Goal: Transaction & Acquisition: Book appointment/travel/reservation

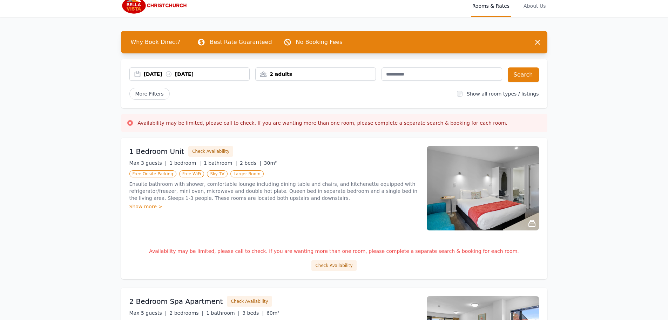
scroll to position [35, 0]
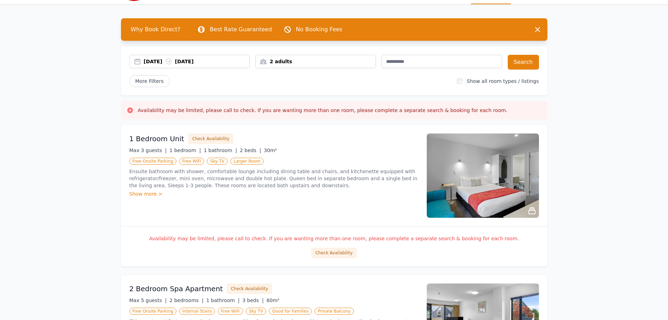
click at [283, 61] on div "2 adults" at bounding box center [316, 61] width 120 height 7
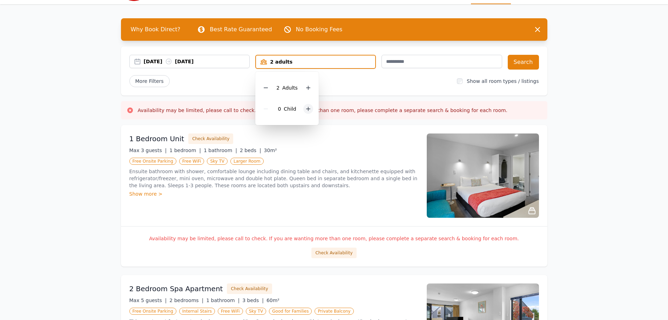
click at [309, 109] on icon at bounding box center [309, 109] width 4 height 4
click at [308, 109] on div at bounding box center [313, 109] width 10 height 10
click at [412, 91] on div "[DATE] [DATE] 2 adults, 3 children 2 Adult s 3 Child ren Search More Filters Sh…" at bounding box center [334, 70] width 427 height 49
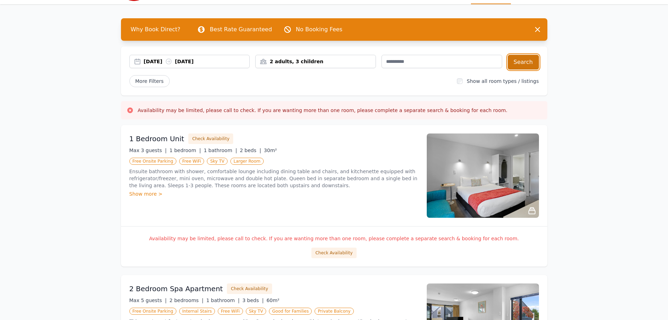
click at [520, 65] on button "Search" at bounding box center [523, 62] width 31 height 15
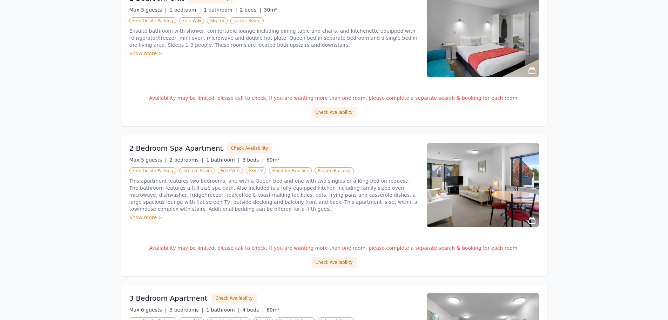
scroll to position [210, 0]
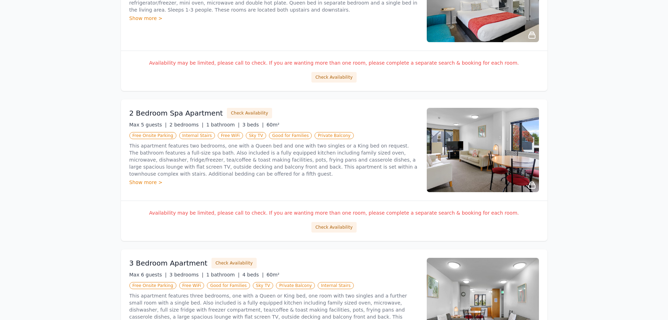
click at [458, 154] on img at bounding box center [483, 150] width 112 height 84
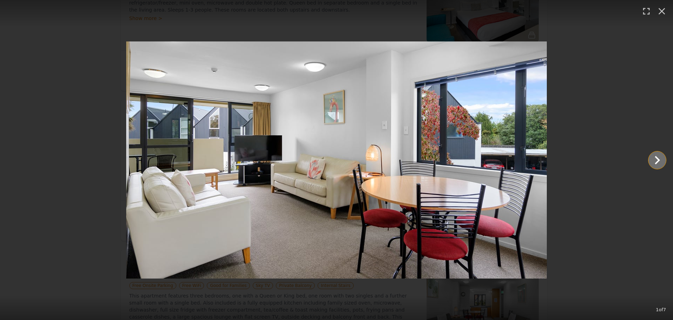
click at [652, 161] on icon "Show slide 2 of 7" at bounding box center [657, 160] width 17 height 17
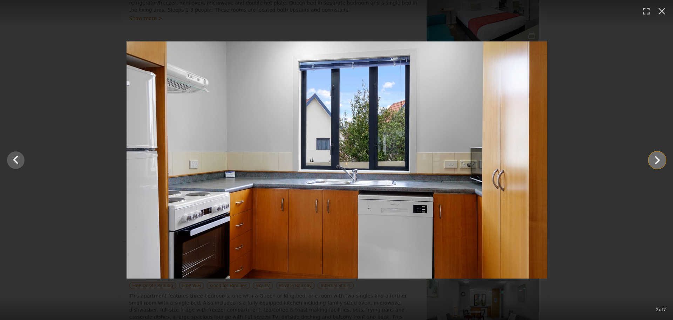
click at [652, 161] on icon "Show slide 3 of 7" at bounding box center [657, 160] width 17 height 17
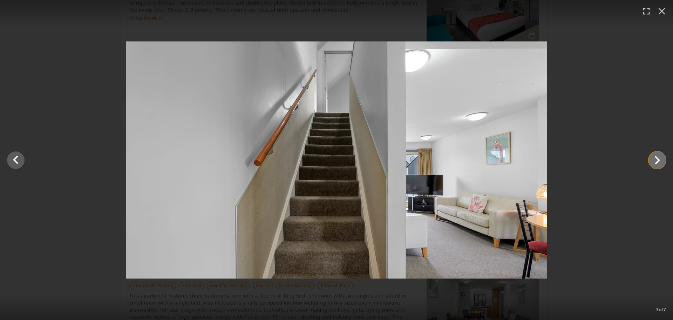
click at [652, 161] on icon "Show slide 4 of 7" at bounding box center [657, 160] width 17 height 17
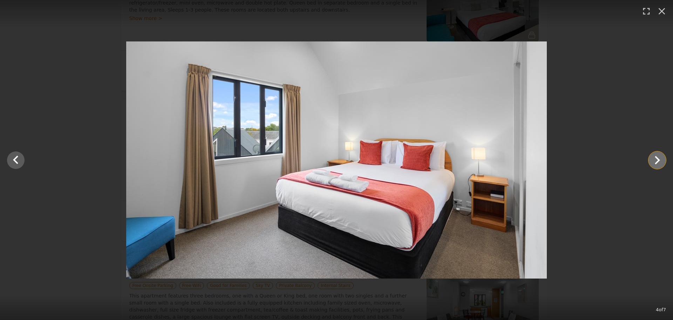
click at [652, 161] on icon "Show slide 5 of 7" at bounding box center [657, 160] width 17 height 17
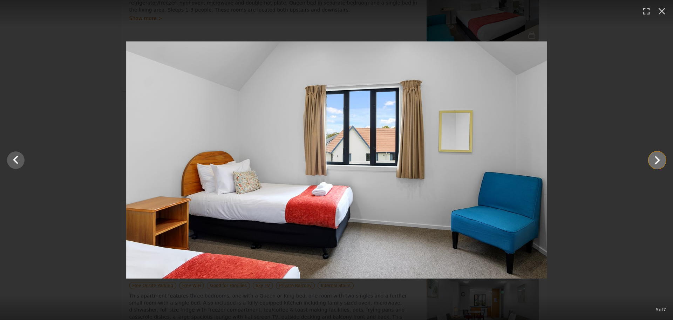
click at [652, 161] on icon "Show slide 6 of 7" at bounding box center [657, 160] width 17 height 17
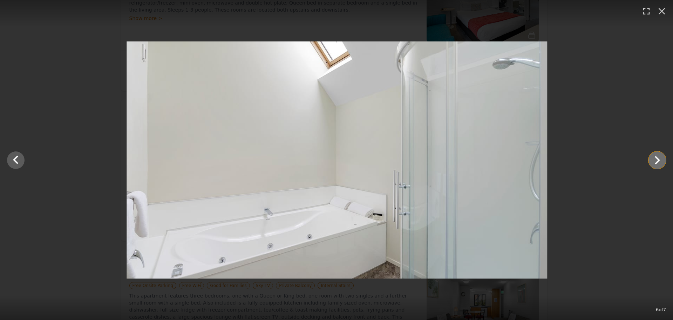
click at [652, 161] on icon "Show slide 7 of 7" at bounding box center [657, 160] width 17 height 17
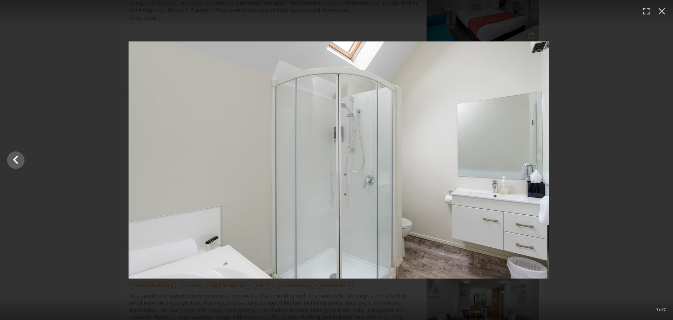
click at [652, 161] on div at bounding box center [338, 159] width 673 height 237
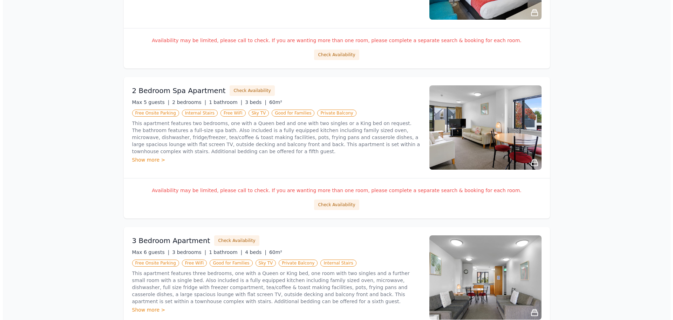
scroll to position [246, 0]
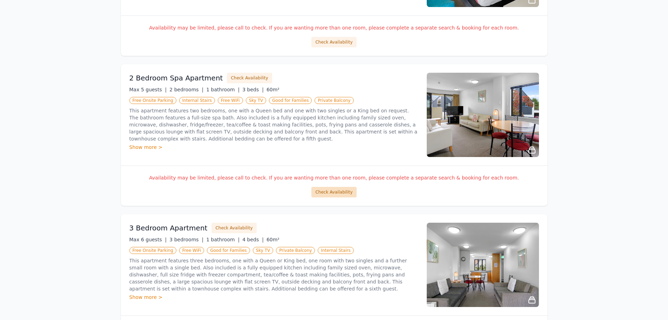
click at [336, 193] on button "Check Availability" at bounding box center [333, 192] width 45 height 11
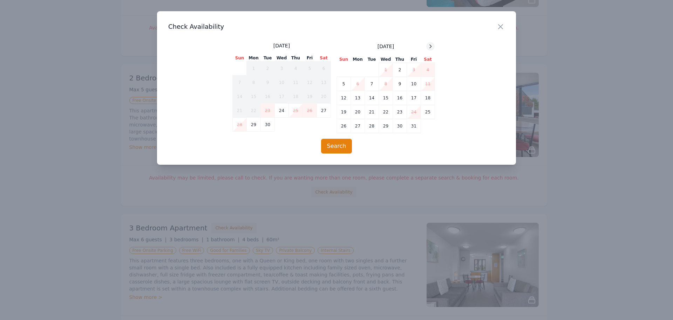
click at [430, 46] on icon at bounding box center [431, 46] width 6 height 6
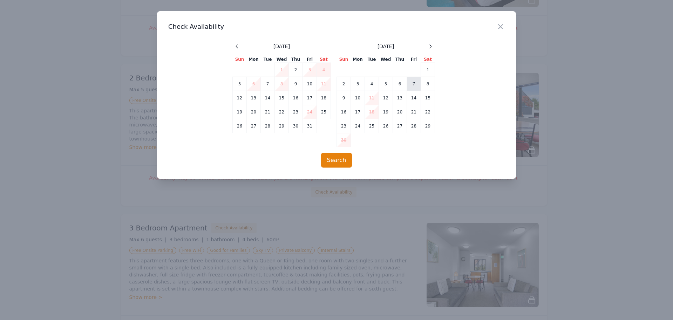
click at [416, 83] on td "7" at bounding box center [414, 84] width 14 height 14
click at [432, 49] on icon at bounding box center [431, 46] width 6 height 6
click at [432, 46] on icon at bounding box center [431, 46] width 2 height 3
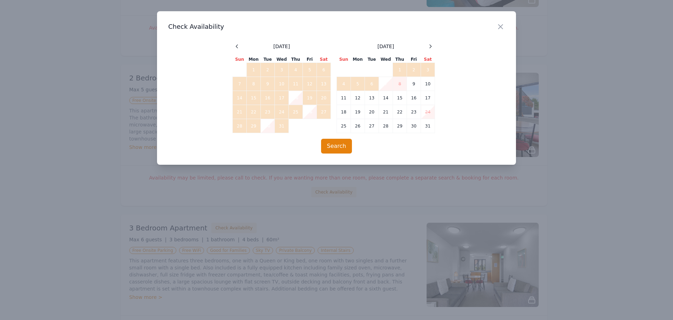
click at [385, 85] on td "7" at bounding box center [386, 84] width 14 height 14
click at [342, 148] on button "Search" at bounding box center [336, 146] width 31 height 15
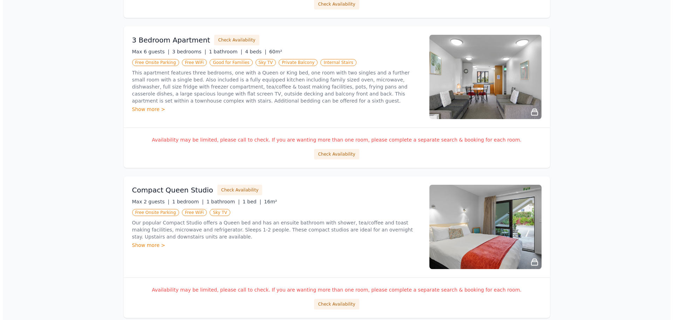
scroll to position [421, 0]
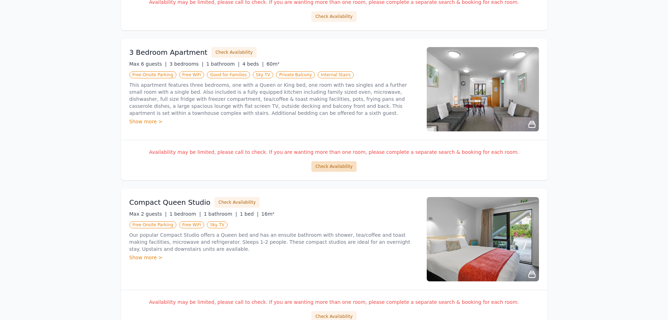
click at [335, 163] on button "Check Availability" at bounding box center [333, 166] width 45 height 11
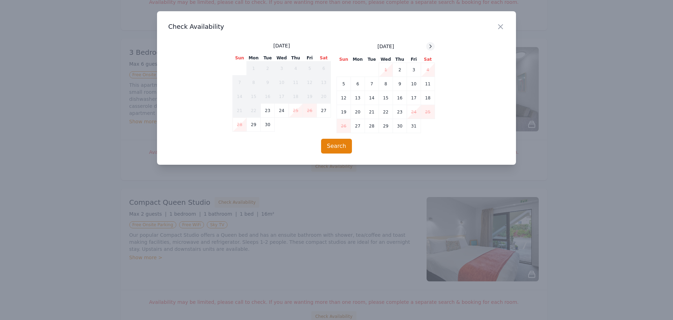
click at [428, 47] on div at bounding box center [431, 46] width 8 height 8
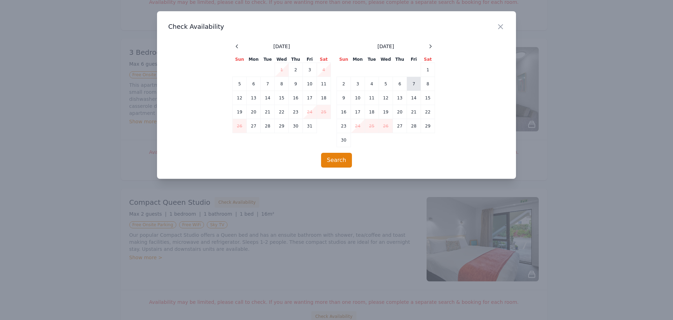
click at [416, 86] on td "7" at bounding box center [414, 84] width 14 height 14
click at [431, 49] on div at bounding box center [431, 46] width 8 height 8
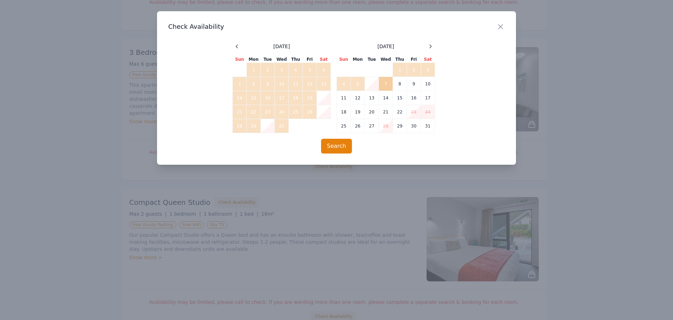
click at [384, 87] on td "7" at bounding box center [386, 84] width 14 height 14
click at [346, 150] on button "Search" at bounding box center [336, 146] width 31 height 15
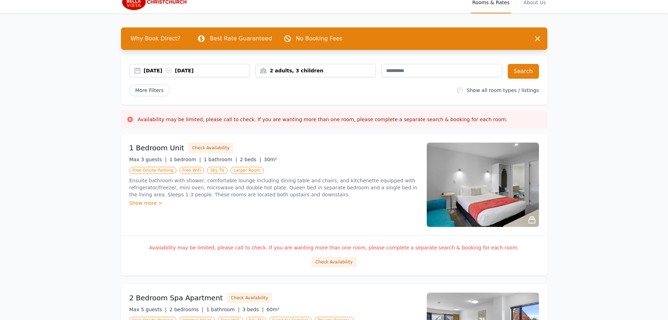
scroll to position [0, 0]
